Goal: Use online tool/utility: Use online tool/utility

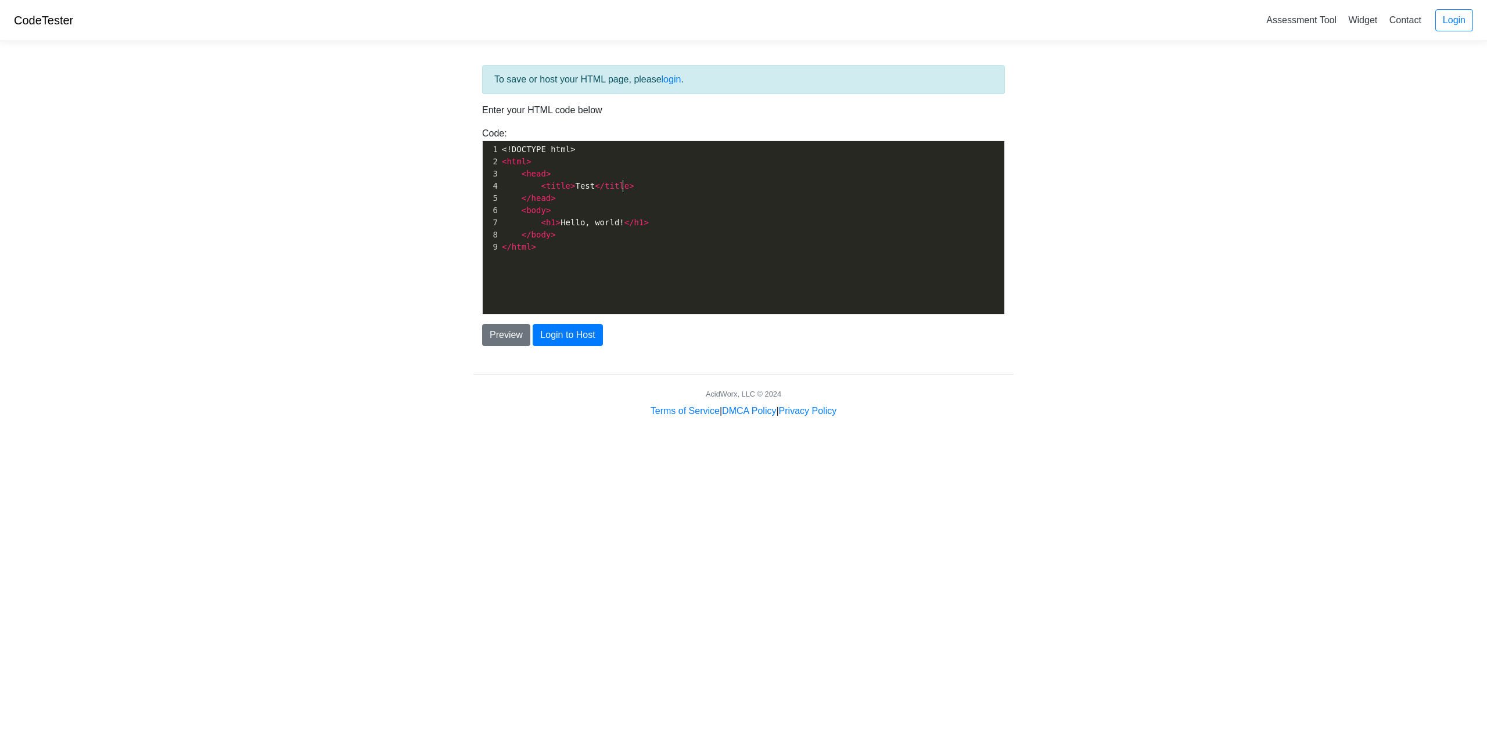
click at [681, 184] on pre "< title > Test </ title >" at bounding box center [755, 186] width 513 height 12
type textarea "<!DOCTYPE html> <html> <head> <title>Test</title> </head> <body> <h1>Hello, wor…"
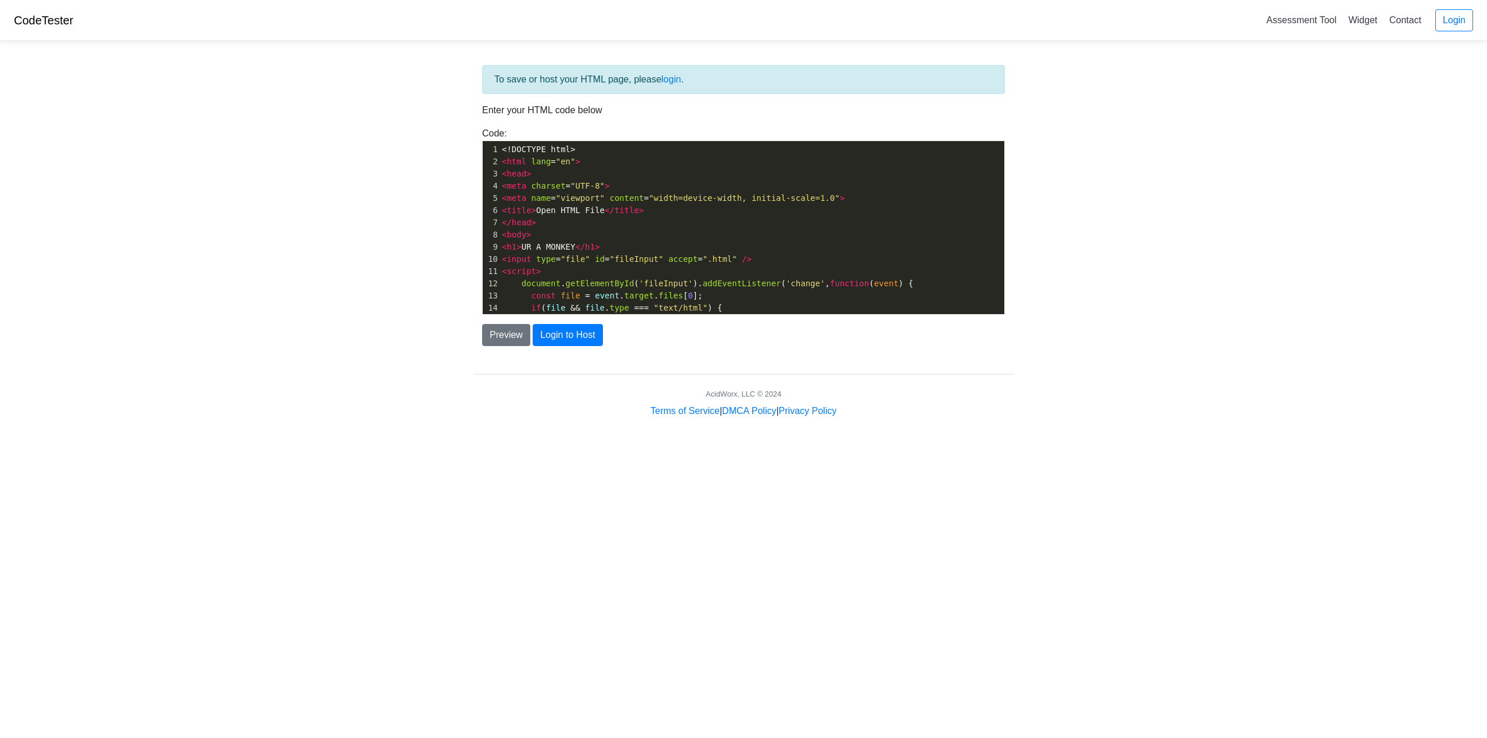
scroll to position [225, 0]
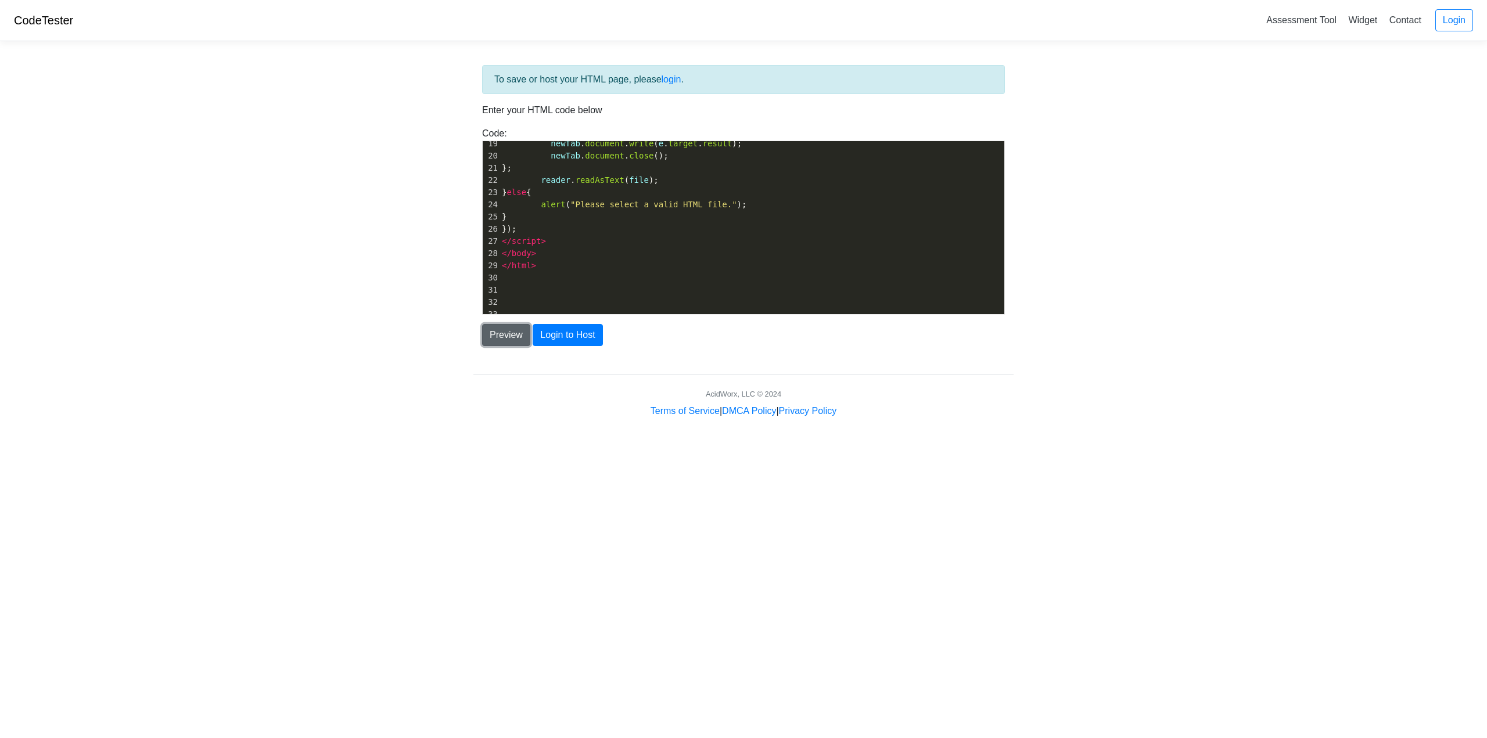
click at [507, 334] on button "Preview" at bounding box center [506, 335] width 48 height 22
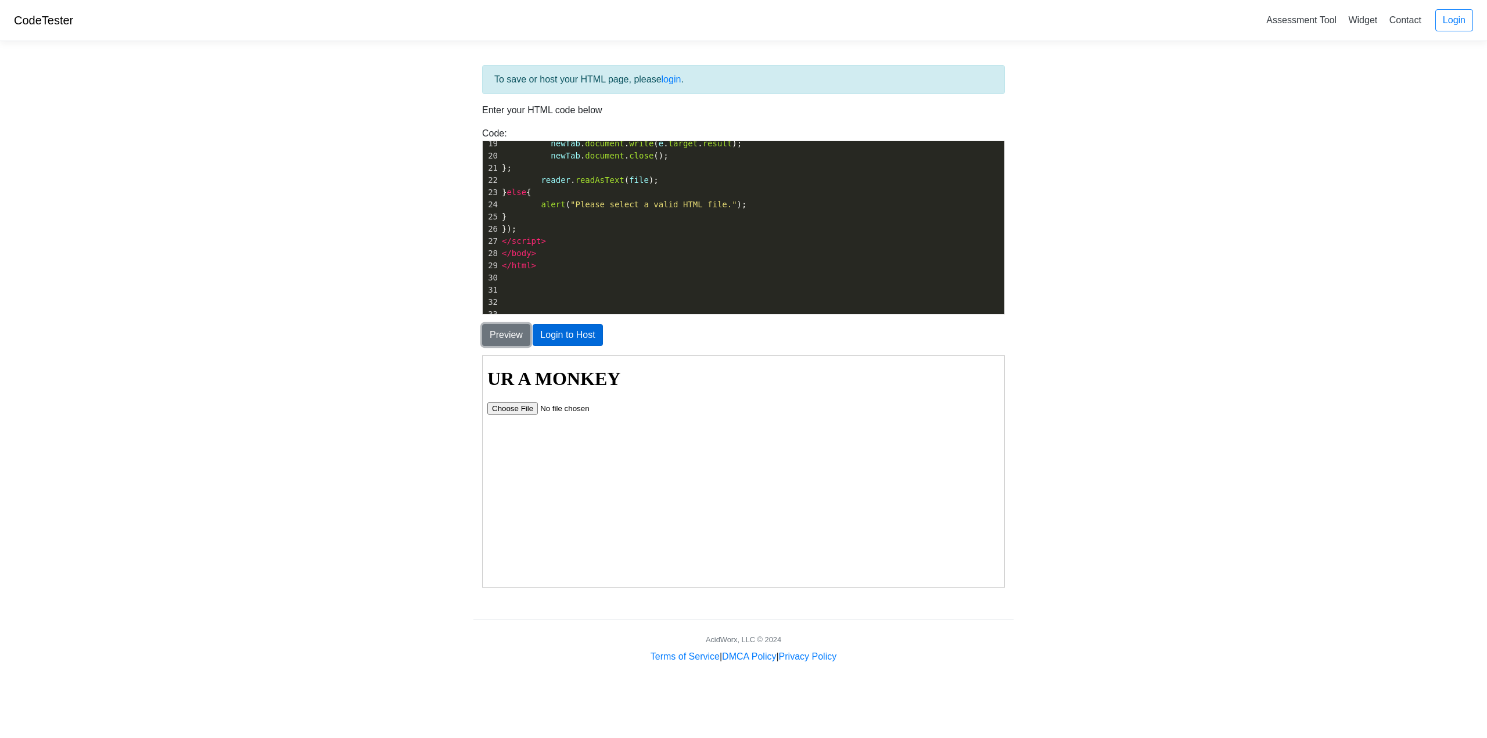
scroll to position [0, 0]
click at [511, 409] on input "file" at bounding box center [560, 408] width 147 height 12
click at [512, 402] on input "file" at bounding box center [560, 408] width 147 height 12
click at [509, 406] on input "file" at bounding box center [560, 408] width 147 height 12
click at [529, 407] on input "file" at bounding box center [560, 408] width 147 height 12
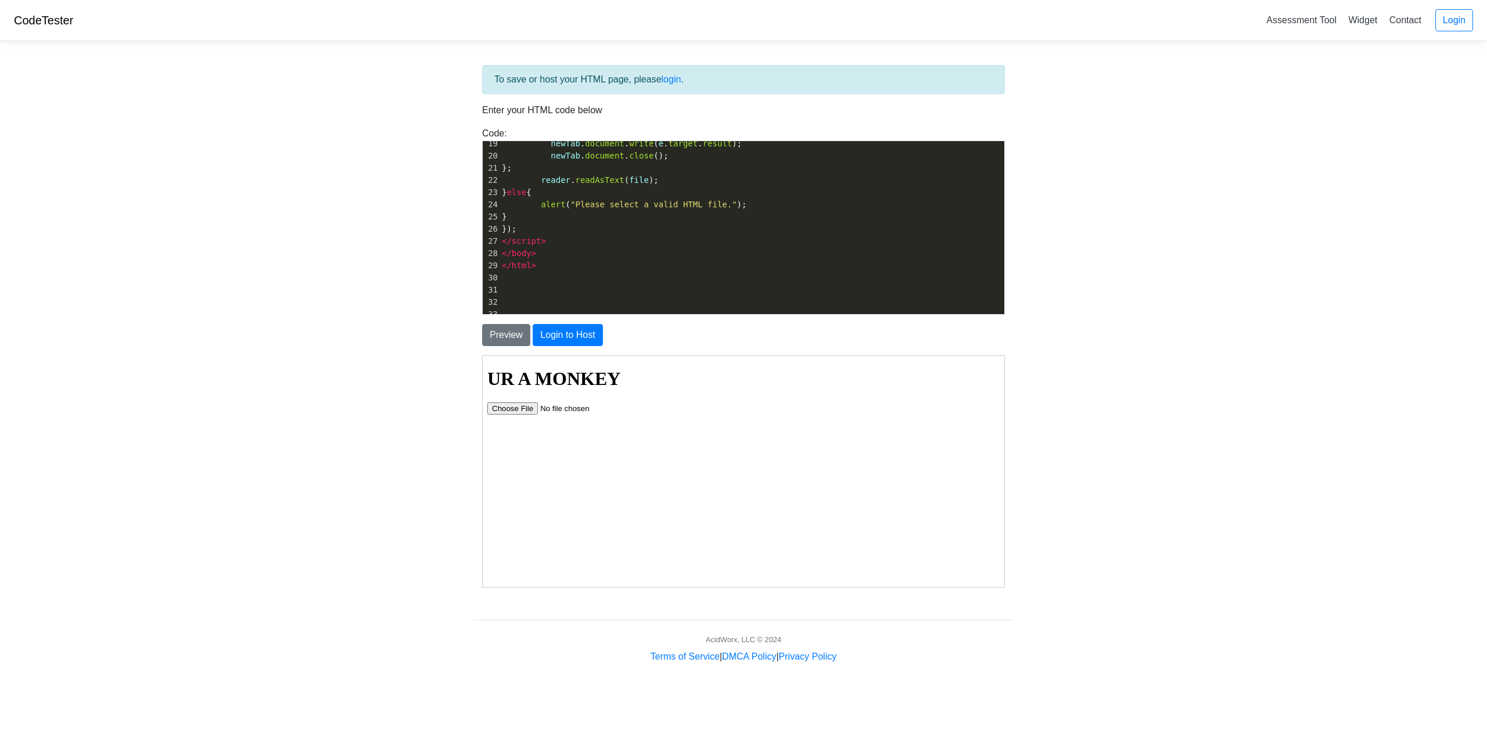
click at [494, 413] on input "file" at bounding box center [560, 408] width 147 height 12
type input "C:\fakepath\clspacecompany.html"
